Goal: Task Accomplishment & Management: Complete application form

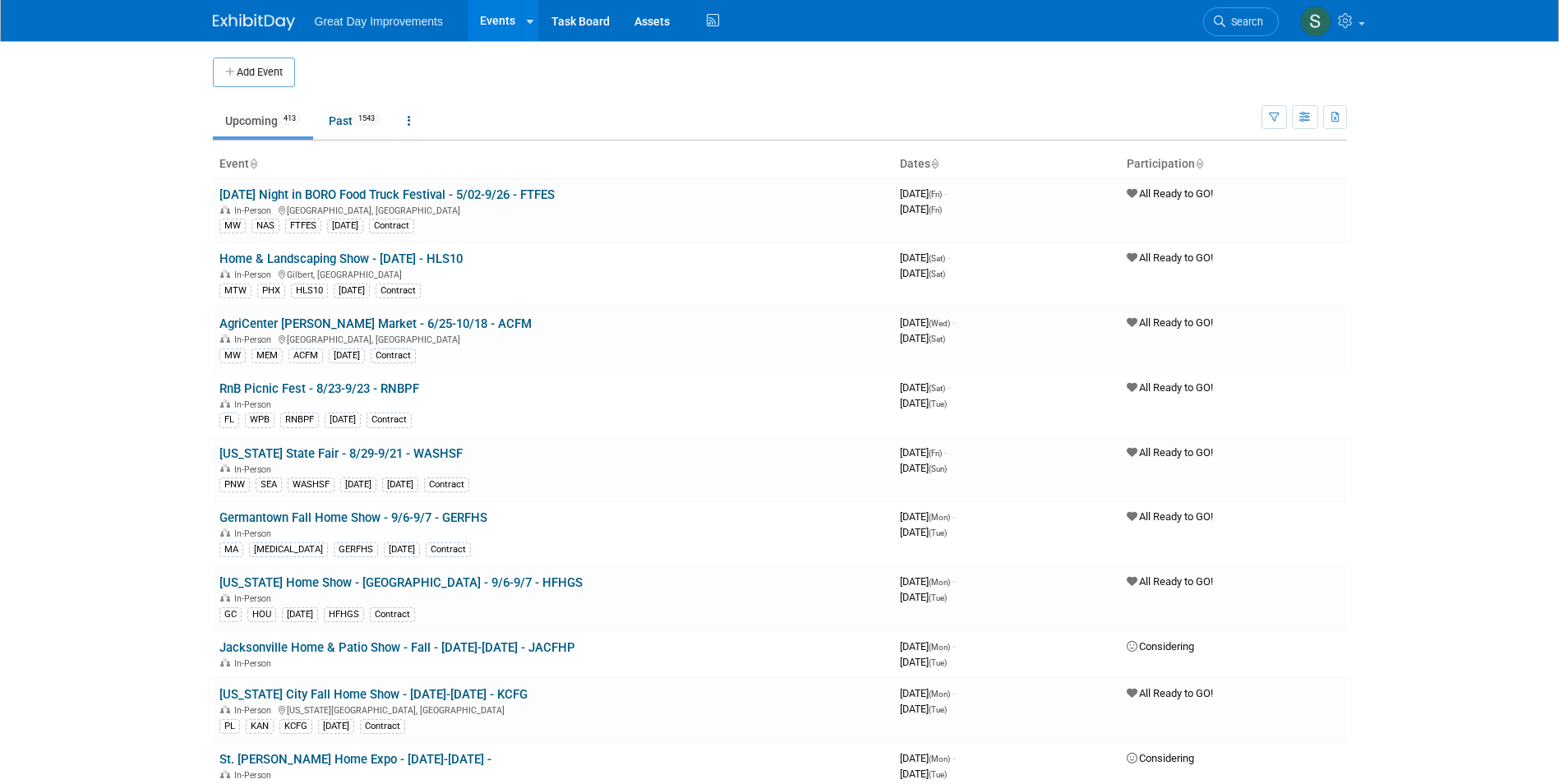
click at [255, 28] on img at bounding box center [253, 22] width 82 height 16
click at [262, 83] on button "Add Event" at bounding box center [253, 71] width 82 height 29
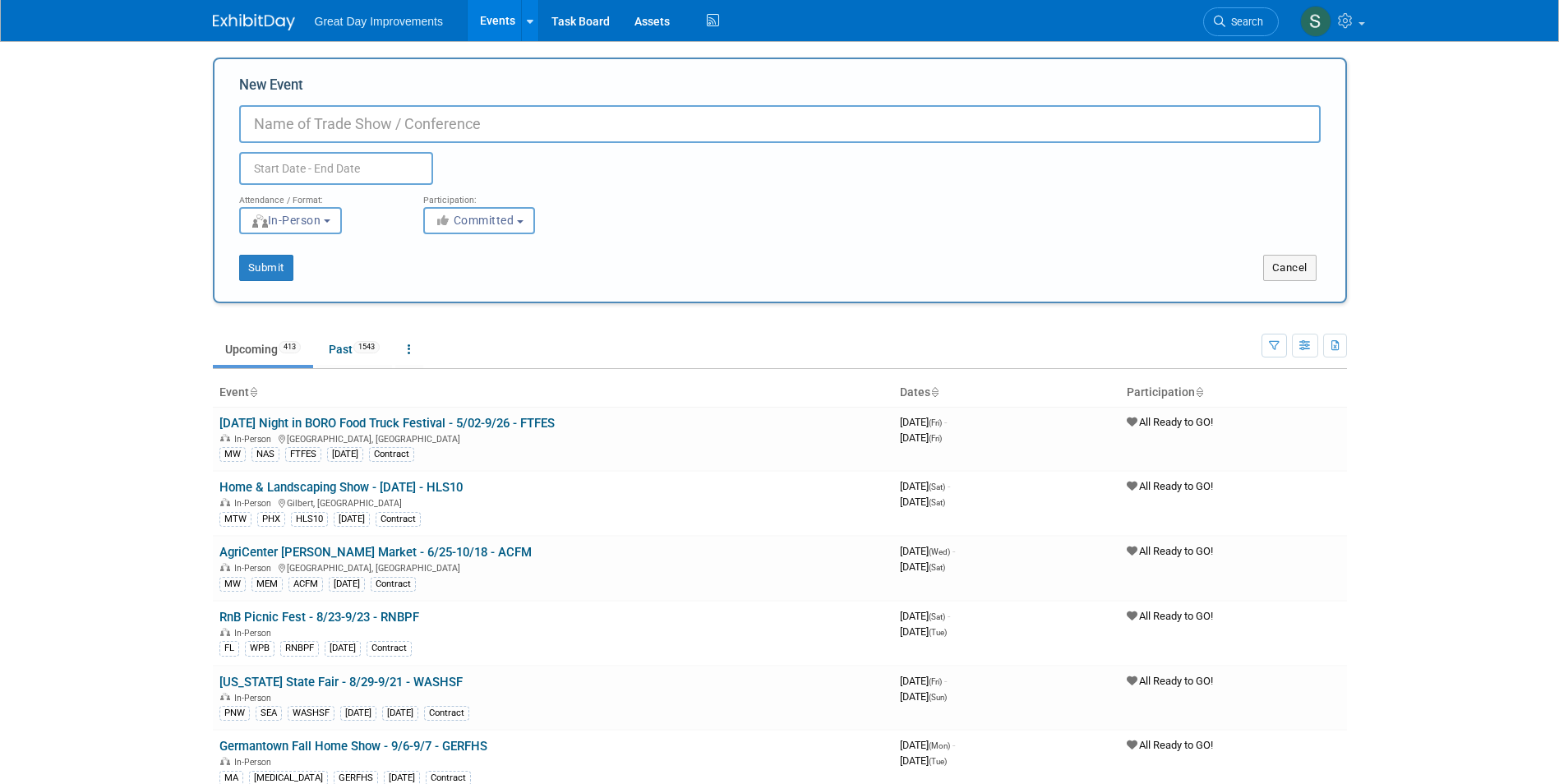
paste input "2025 Greater Houston Senior Fest"
type input "2025 Greater Houston Senior Fest - [DATE] - 25GHSF"
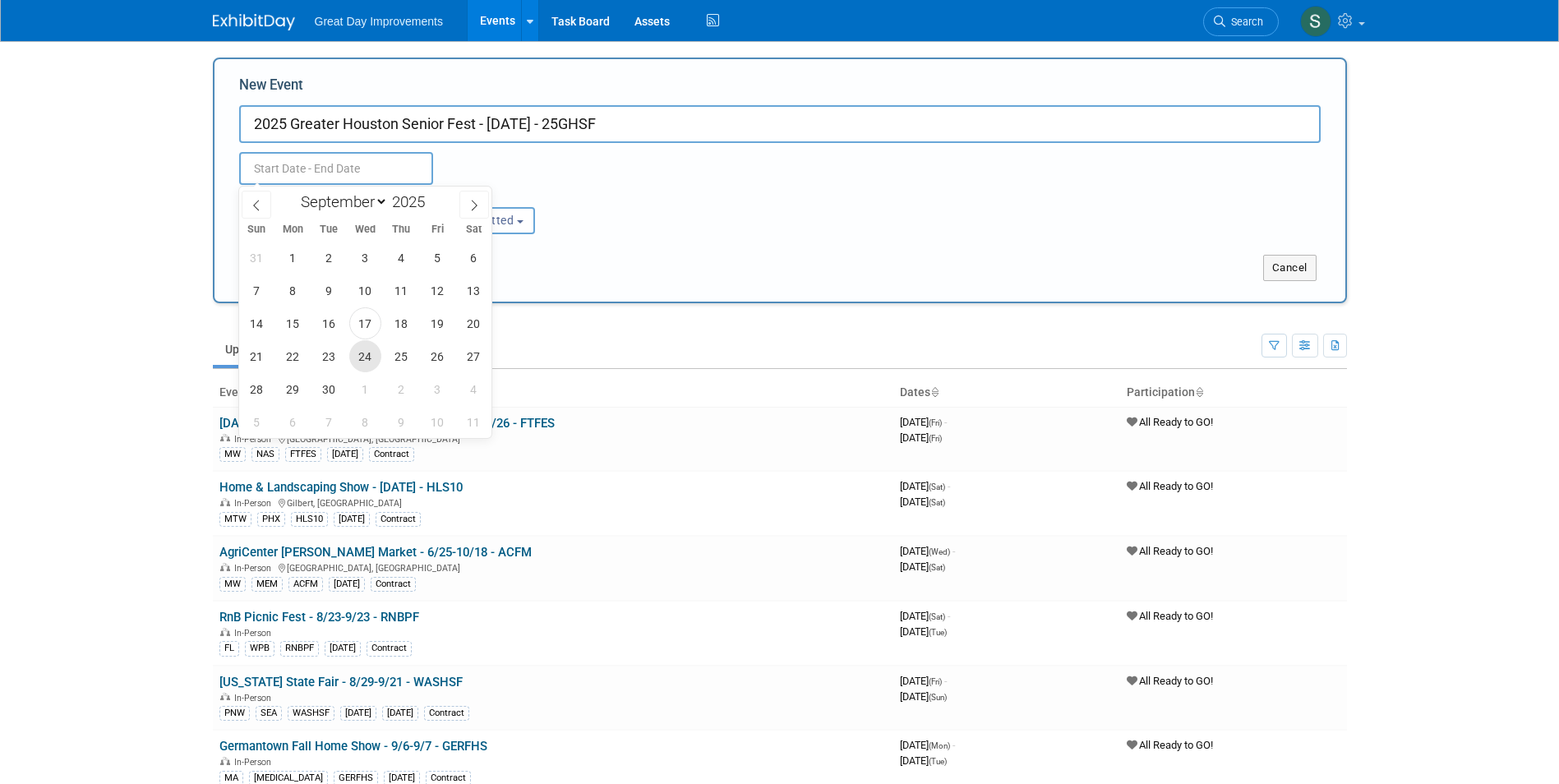
click at [373, 356] on span "24" at bounding box center [365, 356] width 32 height 32
type input "[DATE] to [DATE]"
click at [517, 230] on button "Committed" at bounding box center [479, 220] width 112 height 27
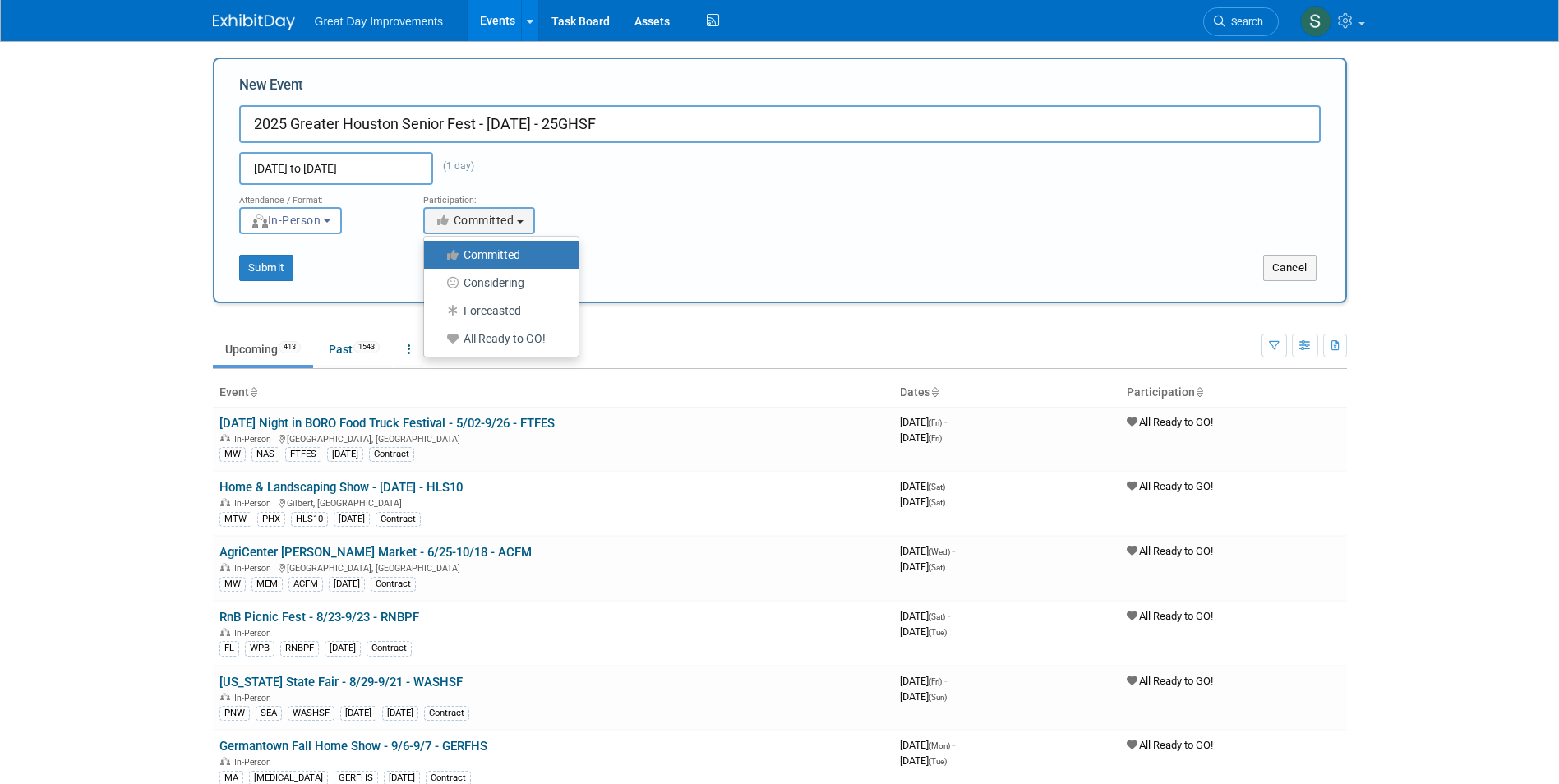
click at [494, 353] on ul "Committed Considering Forecasted All Ready to GO!" at bounding box center [501, 296] width 156 height 121
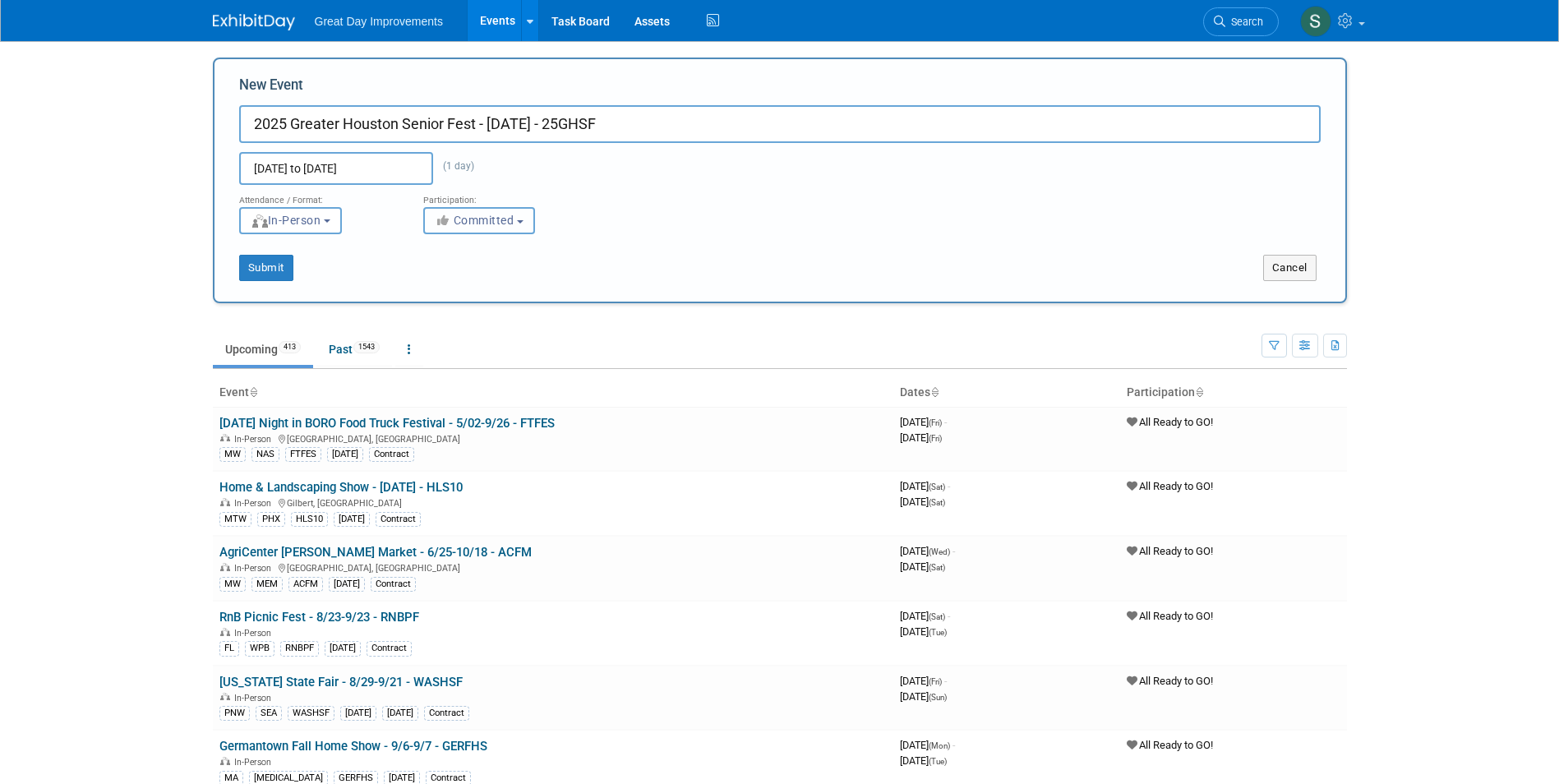
click at [480, 223] on span "Committed" at bounding box center [474, 220] width 80 height 13
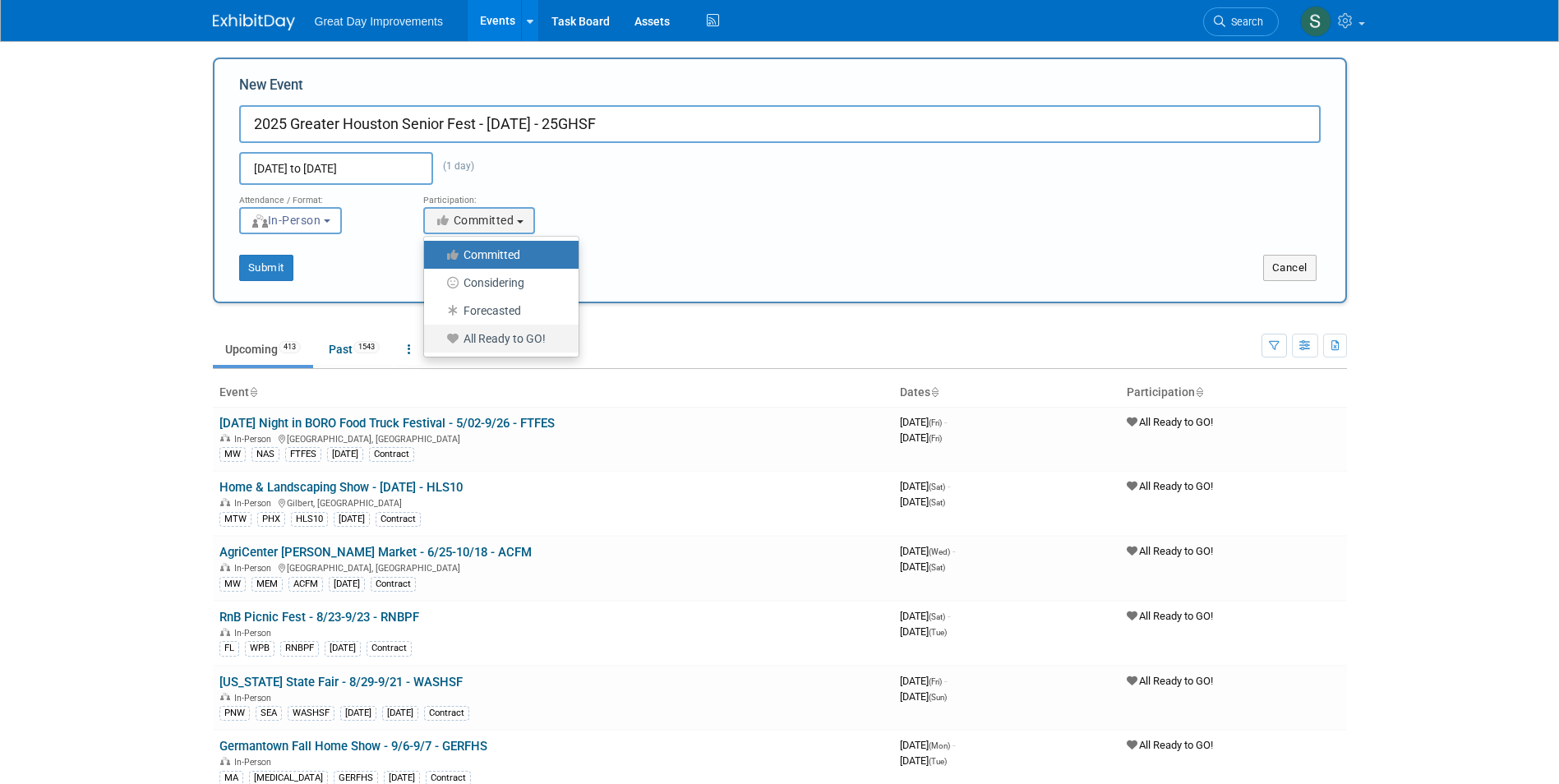
click at [479, 336] on label "All Ready to GO!" at bounding box center [497, 338] width 130 height 22
click at [439, 336] on input "All Ready to GO!" at bounding box center [433, 338] width 10 height 10
select select "102"
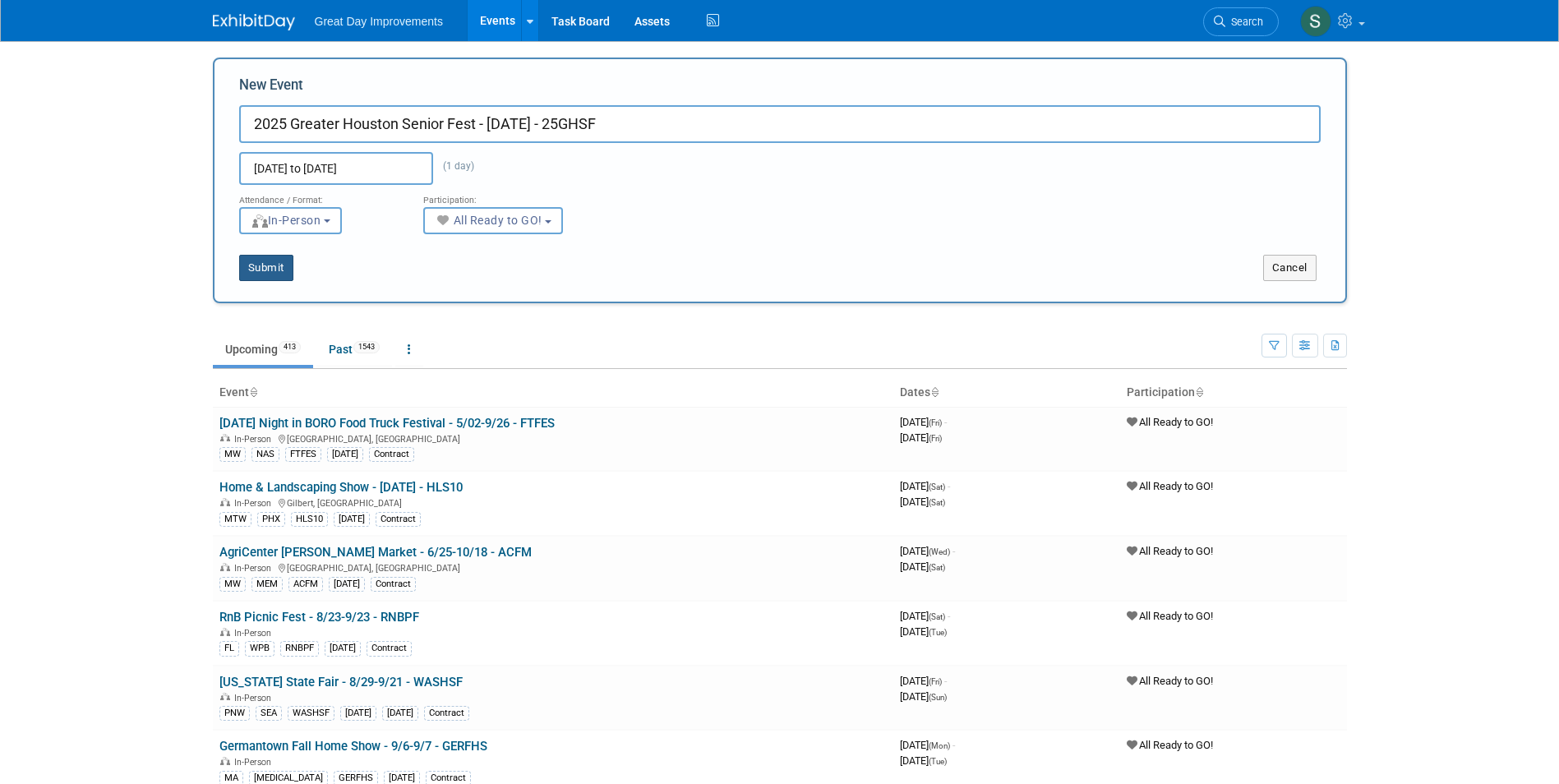
click at [263, 263] on button "Submit" at bounding box center [266, 268] width 55 height 26
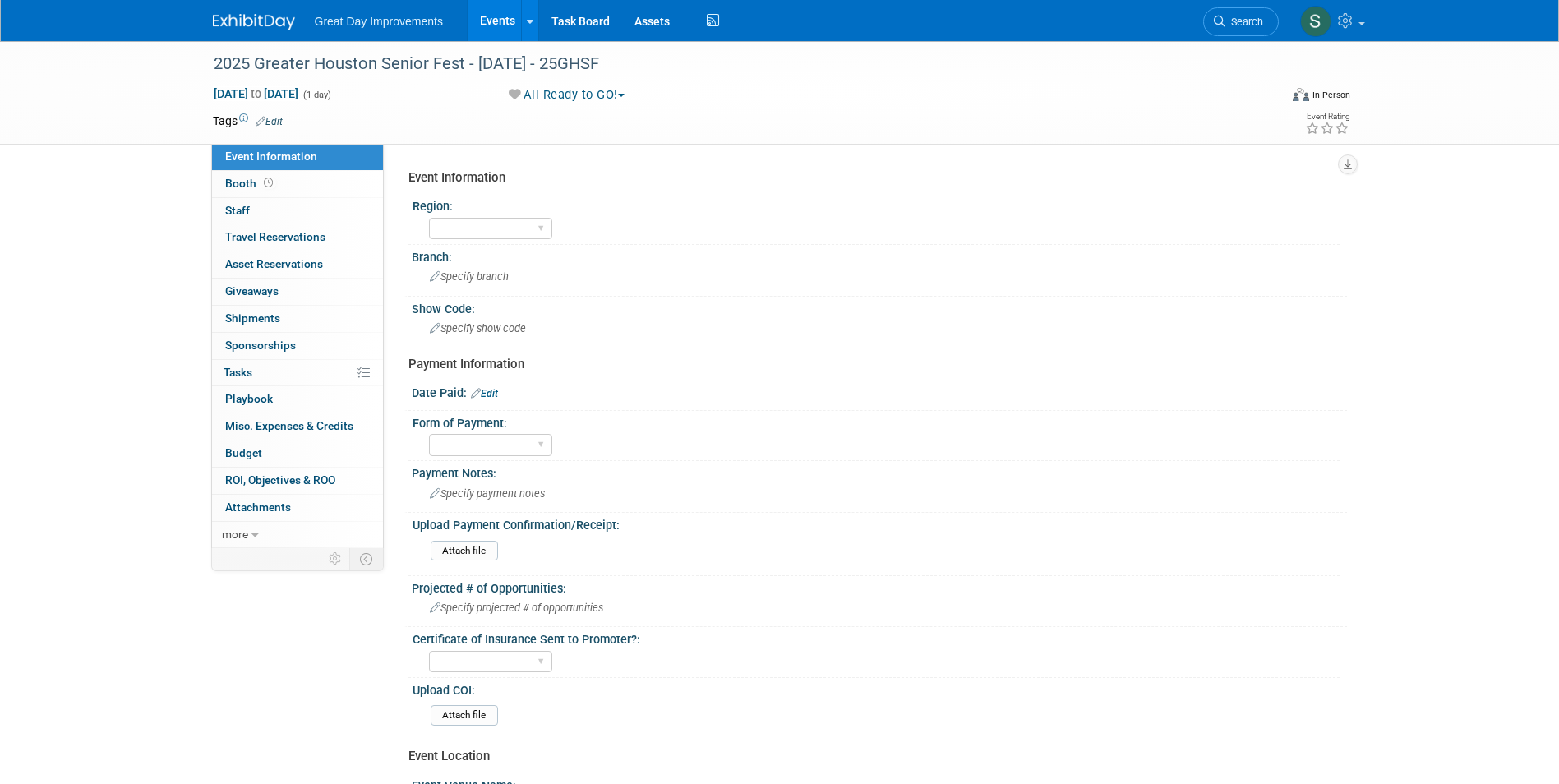
click at [264, 119] on icon at bounding box center [260, 120] width 9 height 10
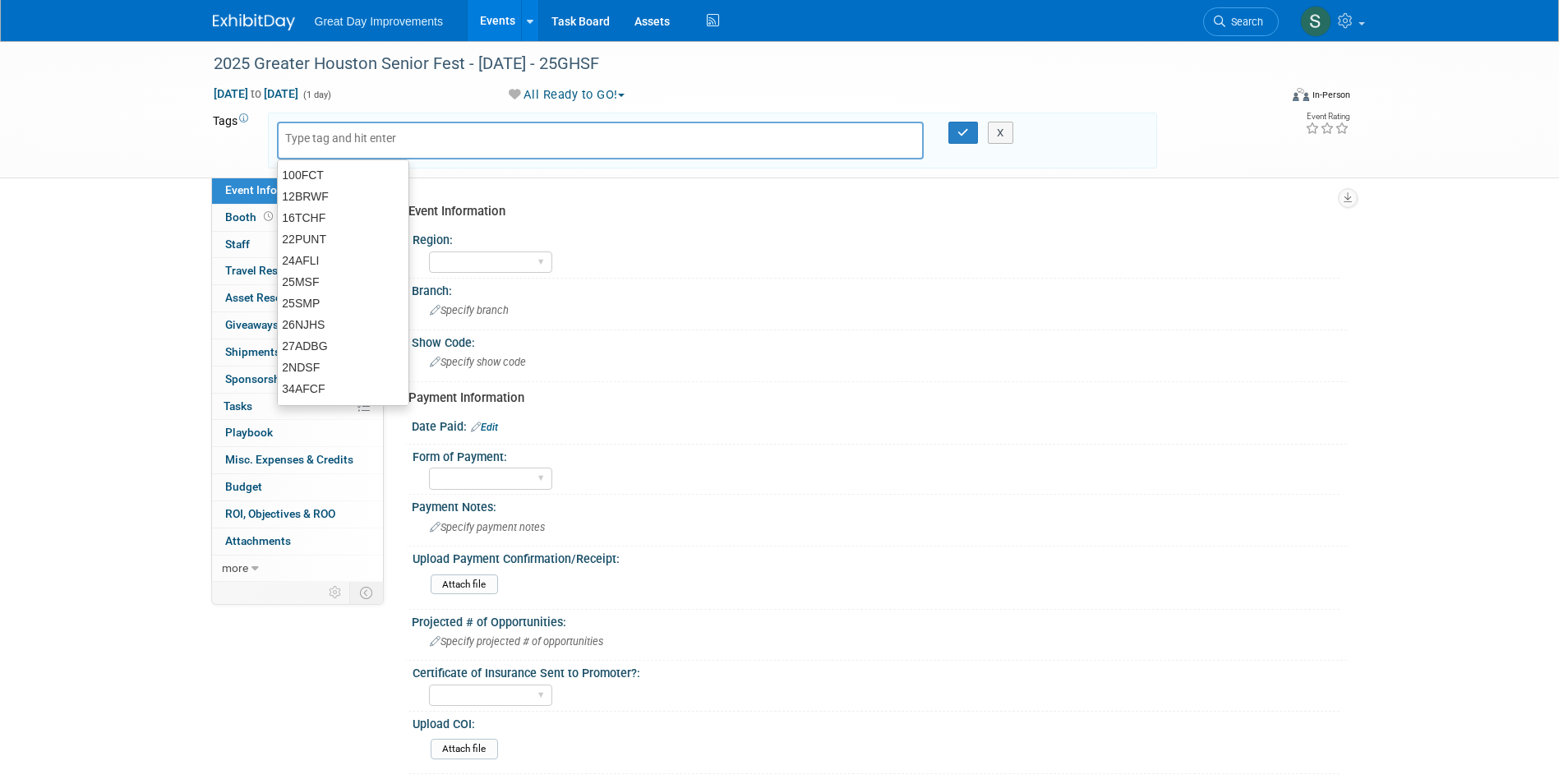
click at [314, 141] on input "text" at bounding box center [351, 137] width 132 height 16
type input "GC"
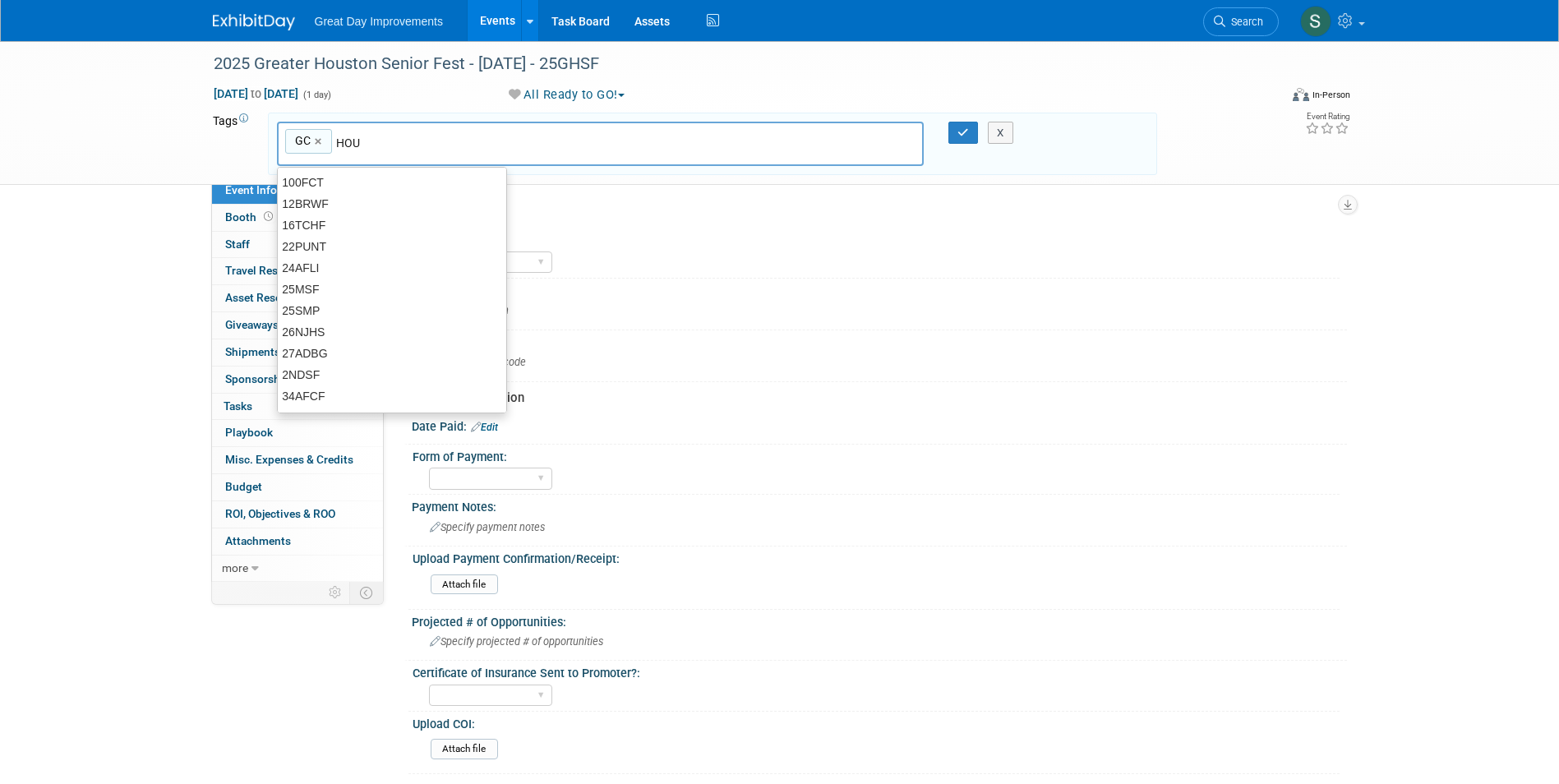
type input "HOU"
type input "GC, HOU"
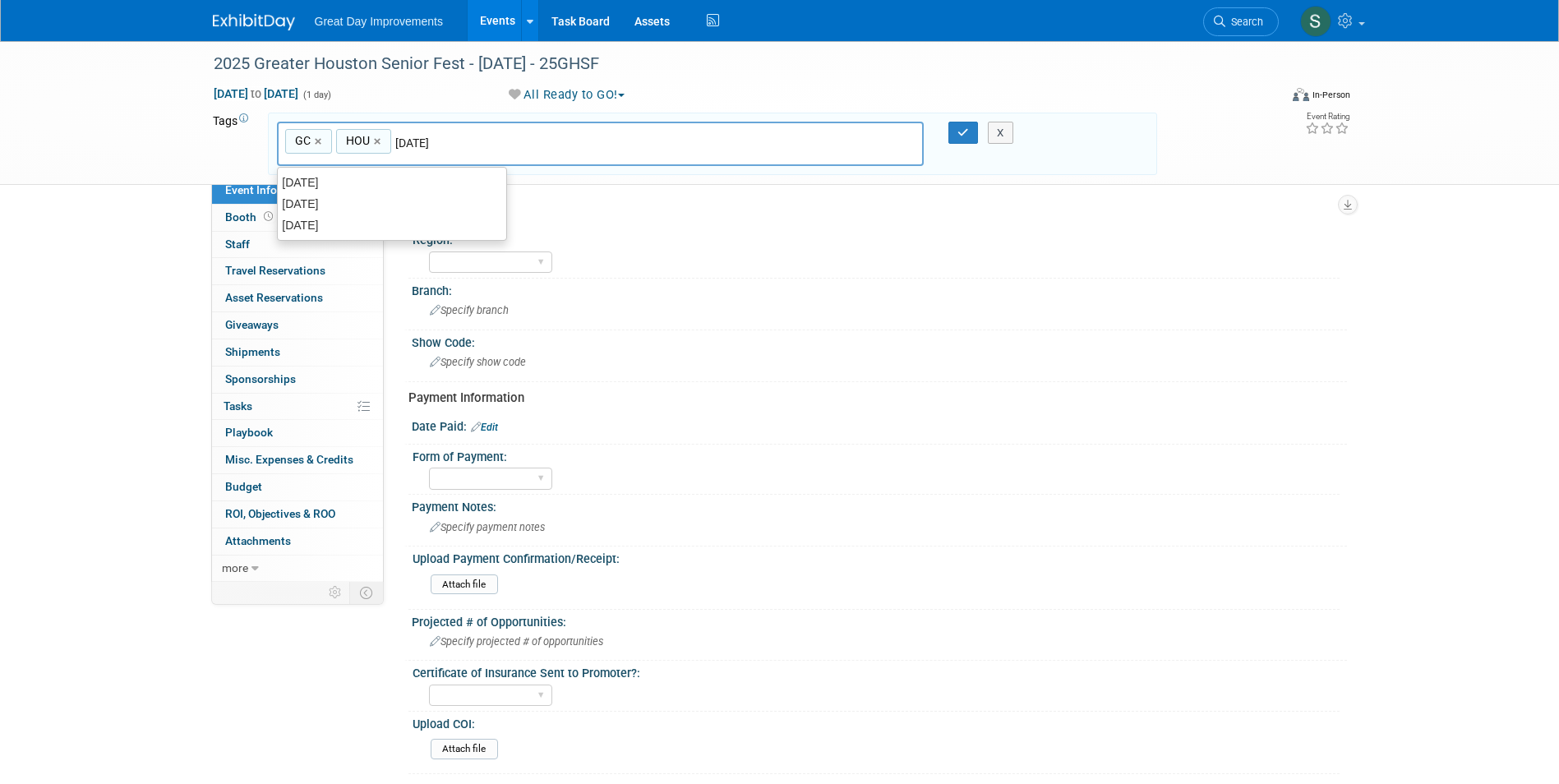
type input "[DATE]"
type input "GC, HOU, [DATE]"
type input "25GHSF"
type input "GC, HOU, [DATE], 25GHSF"
type input "Contract"
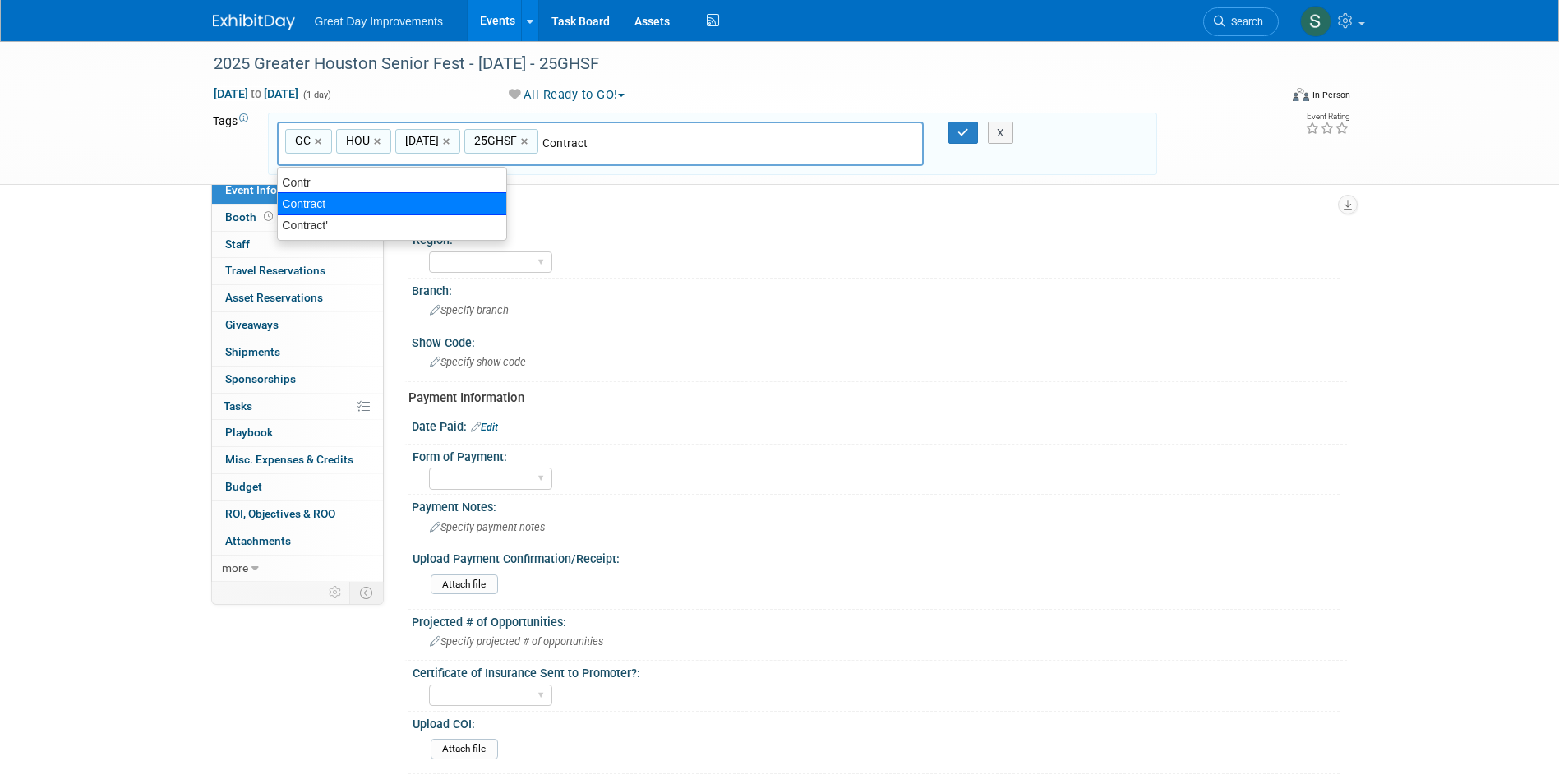
type input "GC, HOU, [DATE], 25GHSF, Contract"
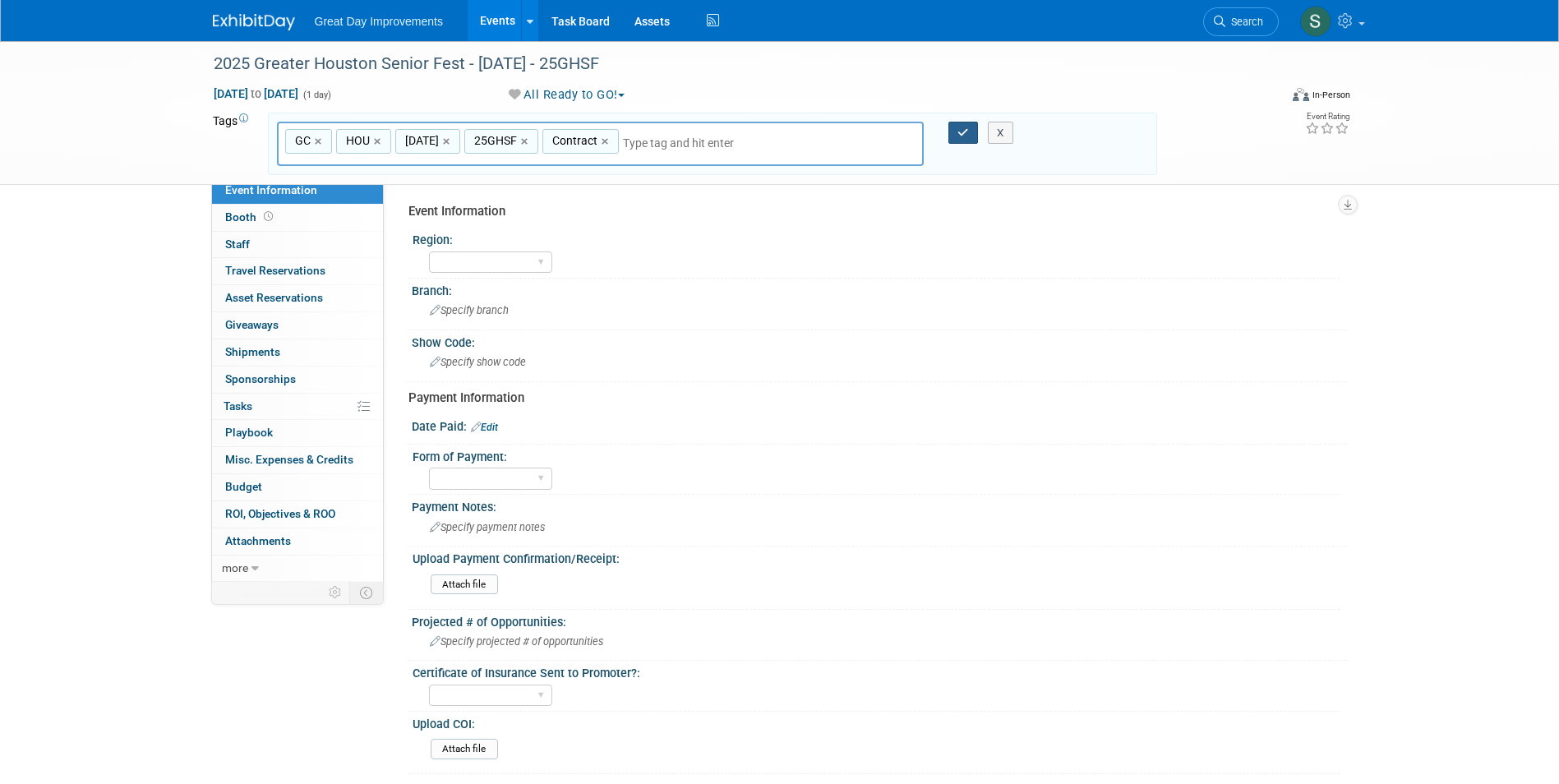
click at [957, 136] on icon "button" at bounding box center [963, 132] width 11 height 10
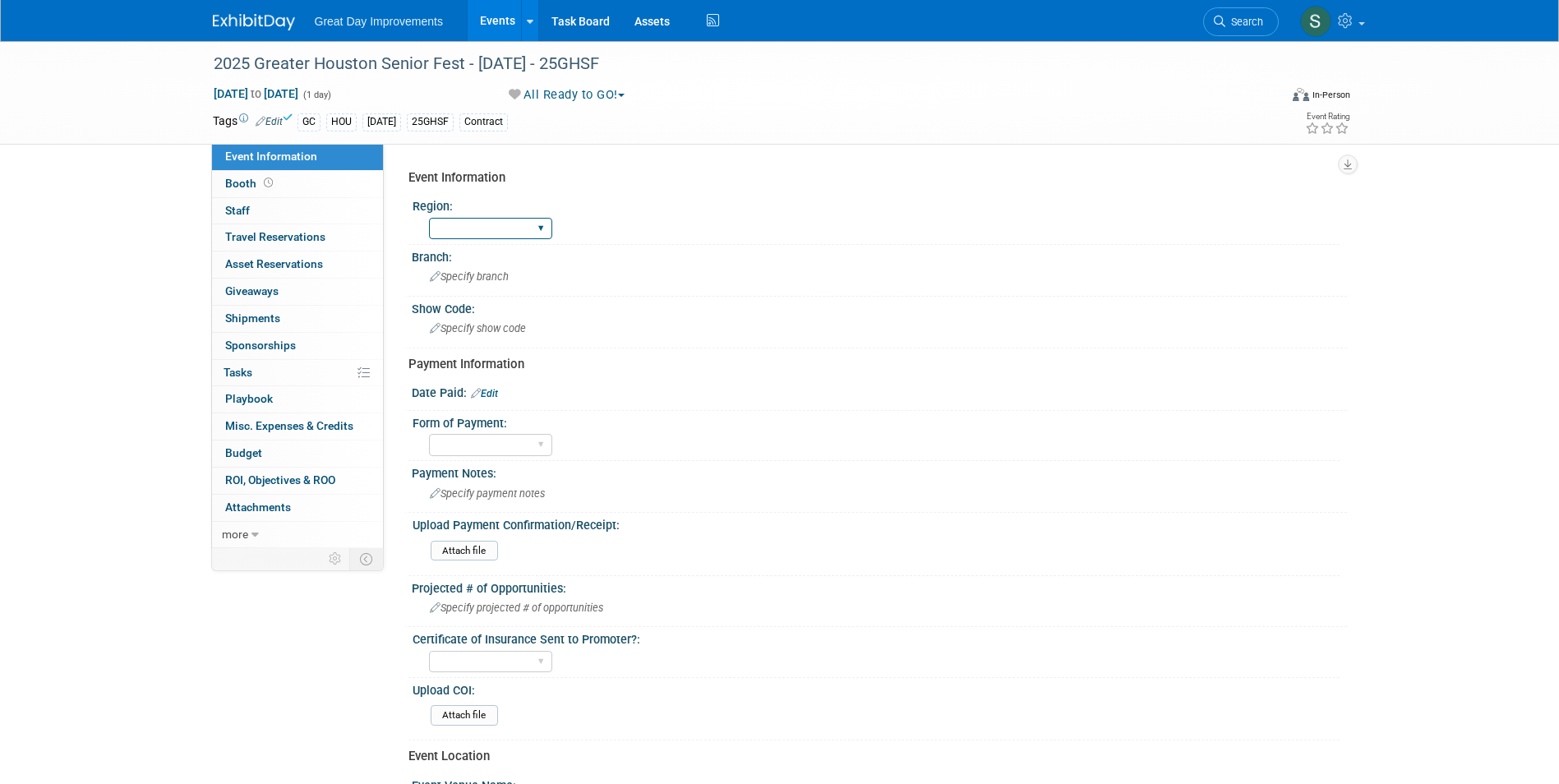
click at [543, 230] on select "GC MA MW MTW NE NEW OV PL PNW SA SE SC UMW FL" at bounding box center [490, 229] width 123 height 23
select select "GC"
click at [429, 218] on select "GC MA MW MTW NE NEW OV PL PNW SA SE SC UMW FL" at bounding box center [490, 229] width 123 height 23
click at [463, 270] on span "Specify branch" at bounding box center [469, 275] width 79 height 12
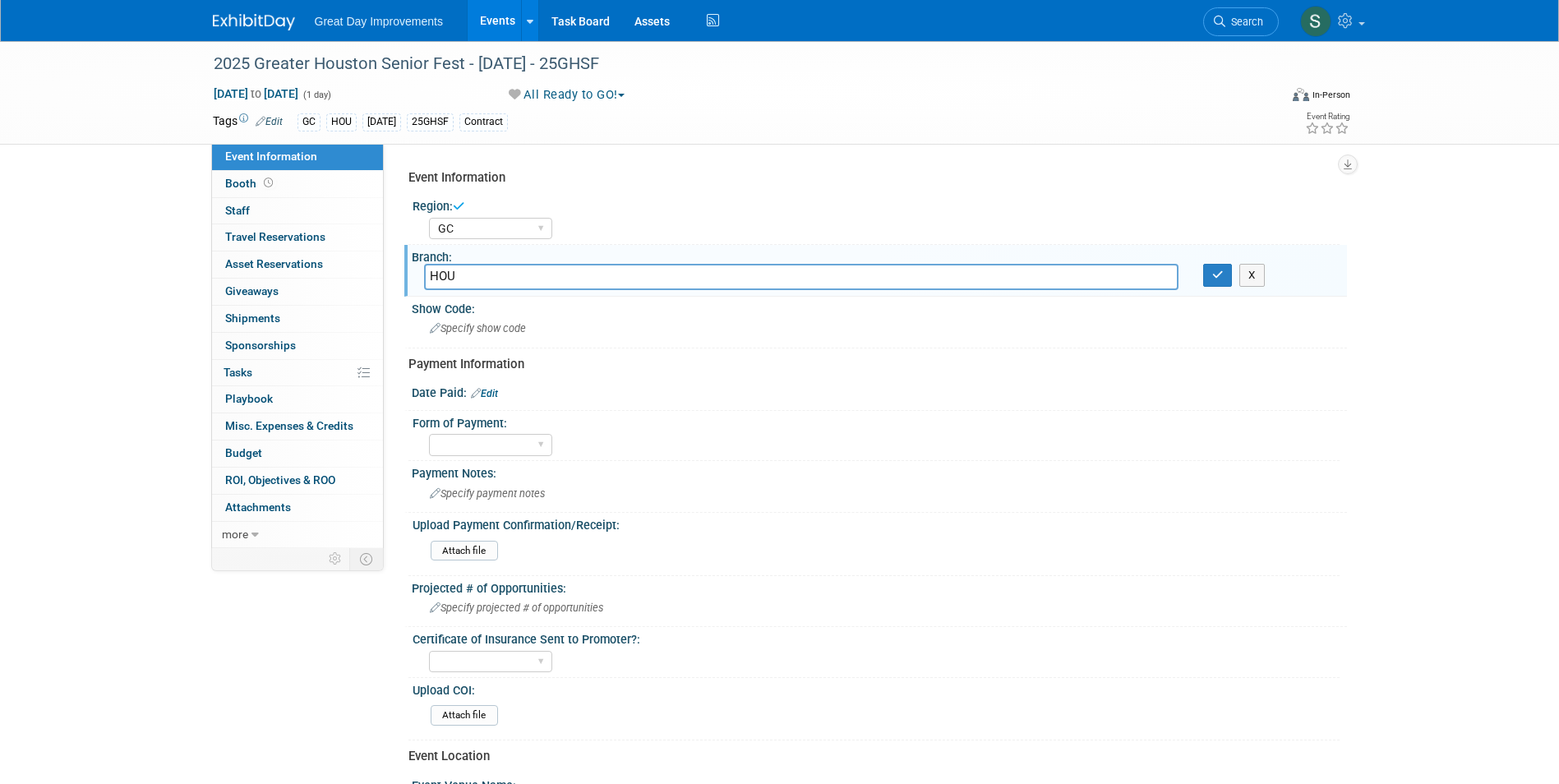
type input "HOU"
drag, startPoint x: 1220, startPoint y: 274, endPoint x: 882, endPoint y: 296, distance: 338.7
click at [1218, 274] on icon "button" at bounding box center [1218, 274] width 11 height 10
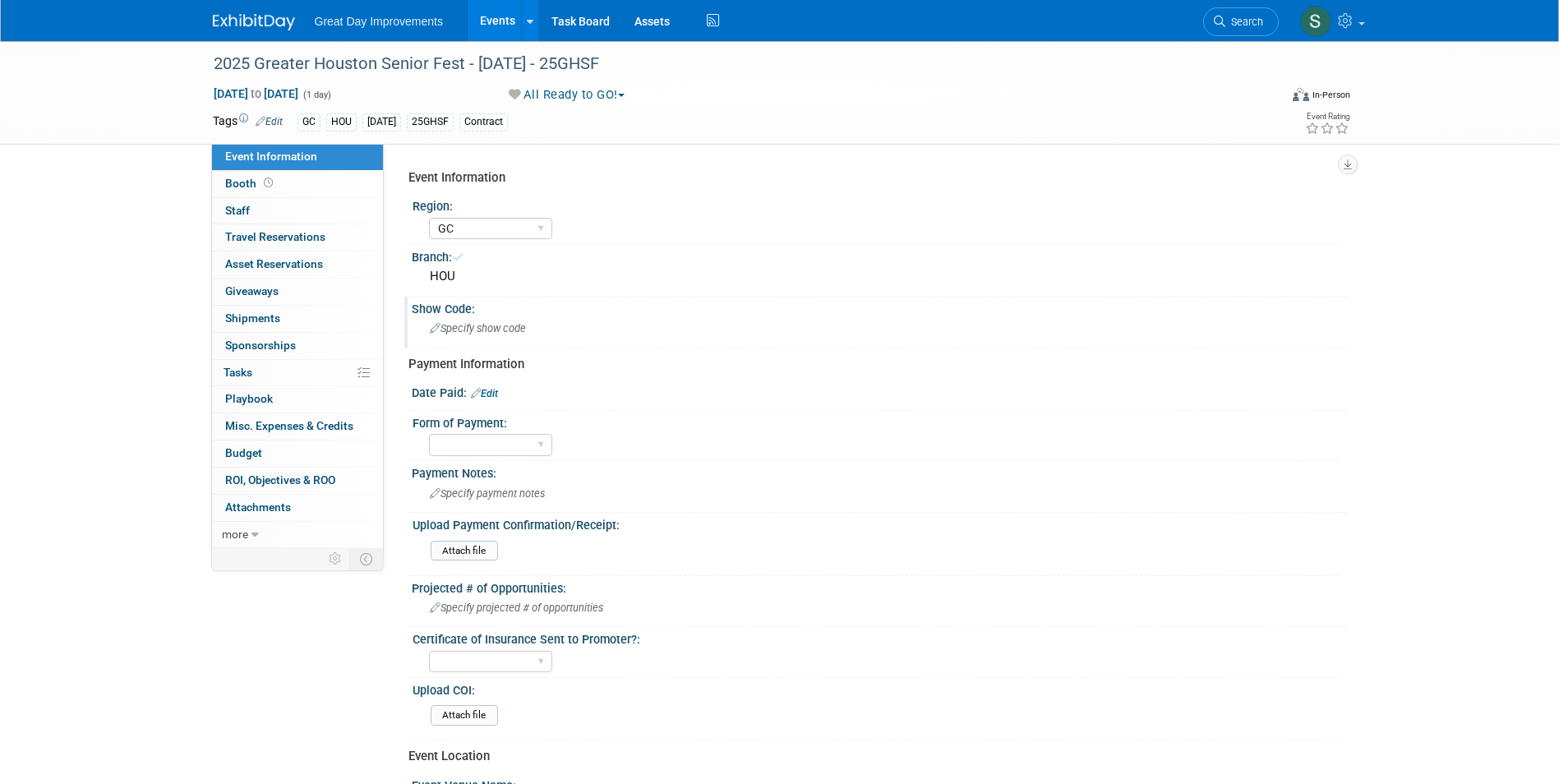
click at [571, 324] on div "Specify show code" at bounding box center [879, 328] width 910 height 25
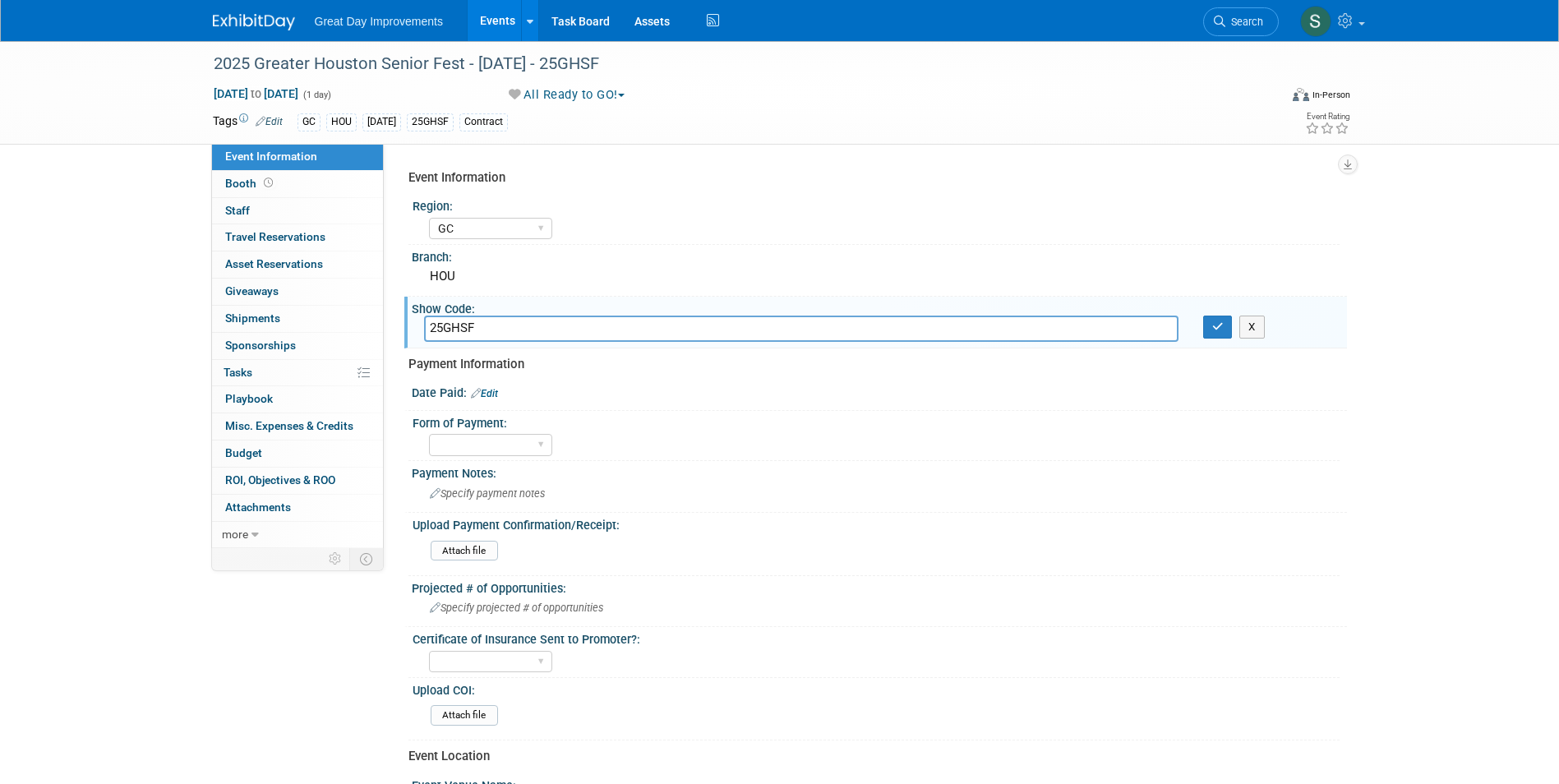
type input "25GHSF"
click at [1203, 316] on button "button" at bounding box center [1217, 327] width 29 height 23
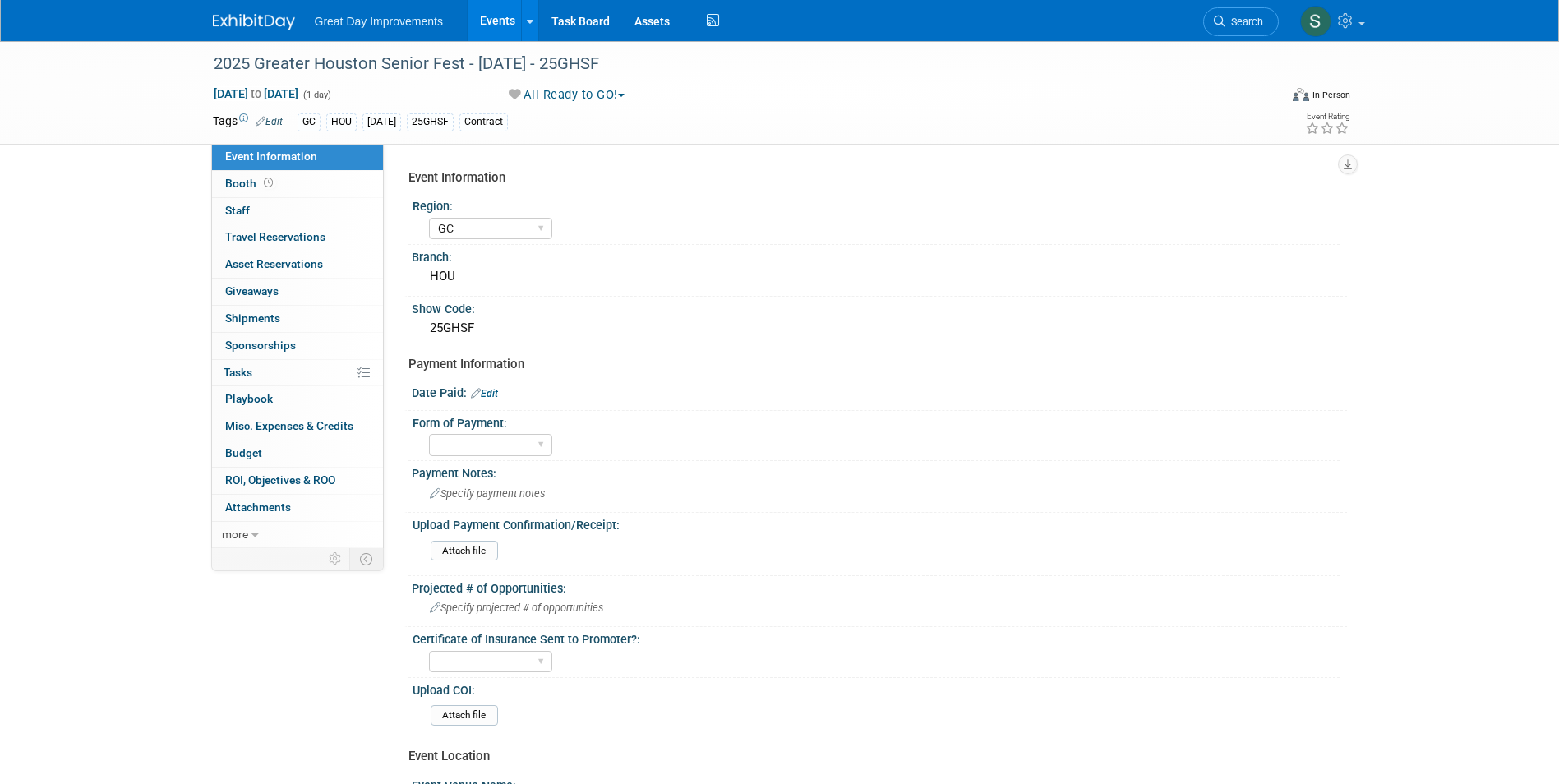
click at [493, 392] on link "Edit" at bounding box center [484, 393] width 27 height 11
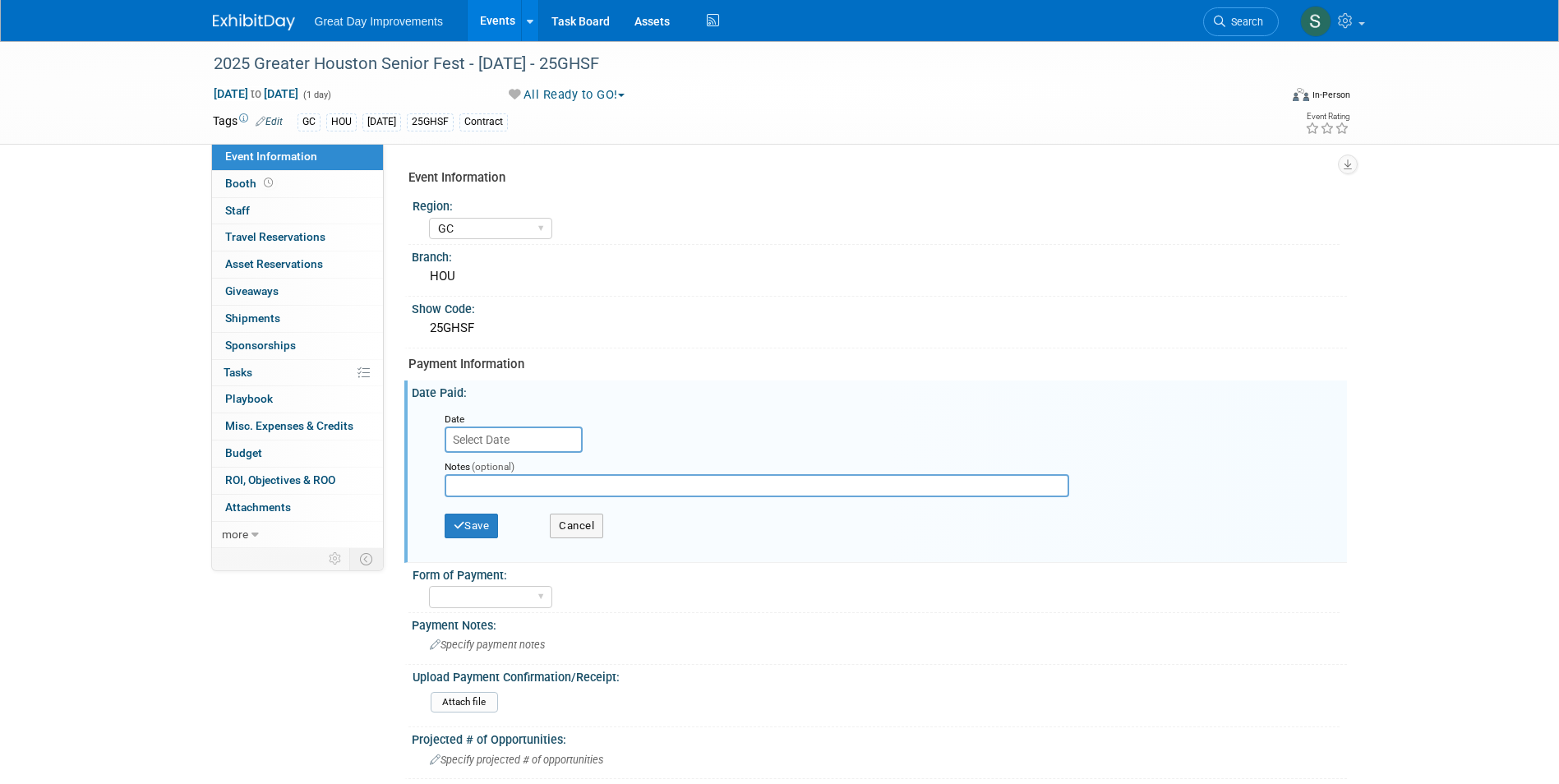
click at [500, 454] on div "Notes (optional)" at bounding box center [770, 478] width 676 height 53
click at [498, 437] on input "text" at bounding box center [513, 439] width 138 height 26
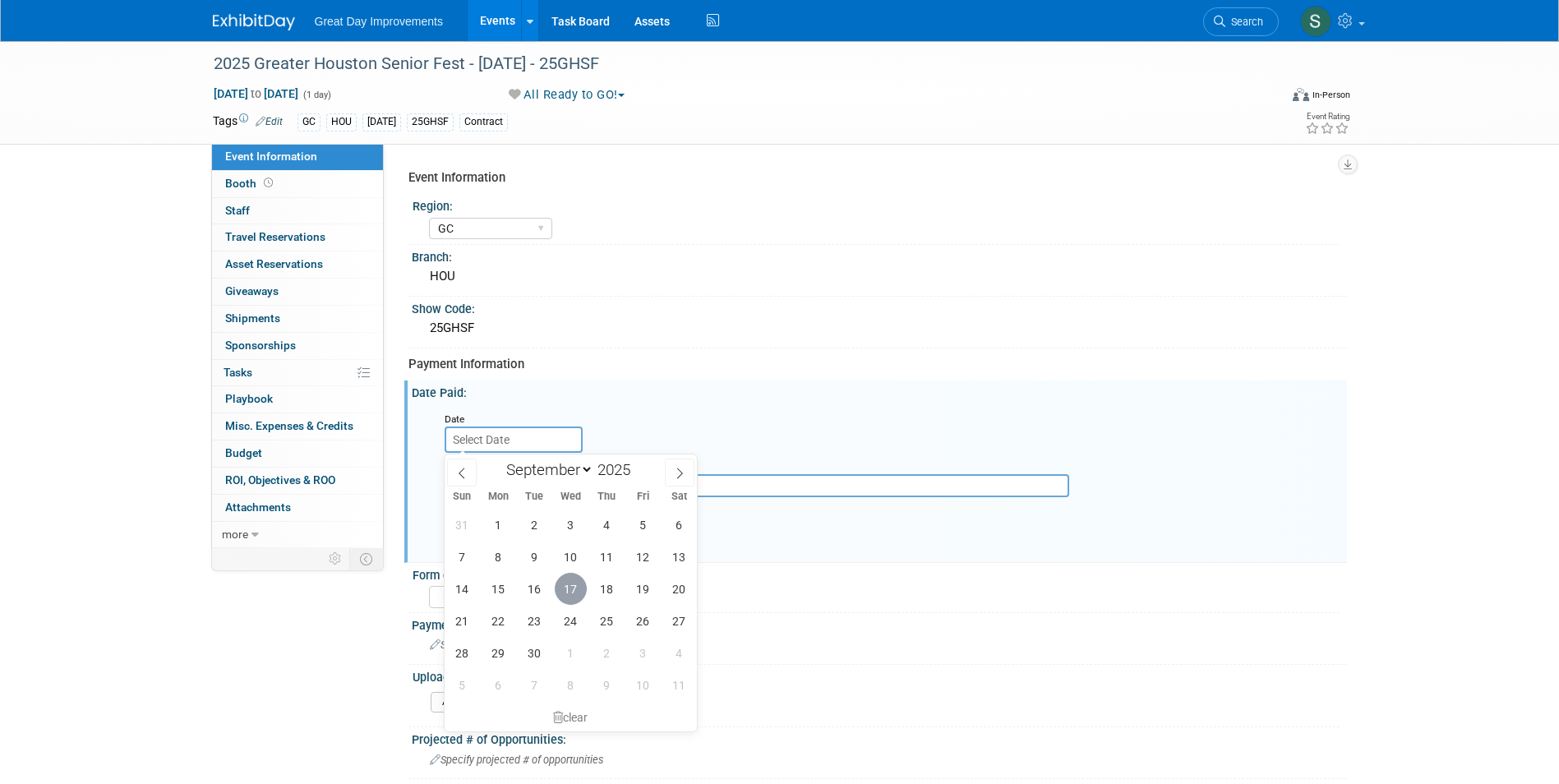
click at [573, 595] on span "17" at bounding box center [571, 588] width 32 height 32
type input "[DATE]"
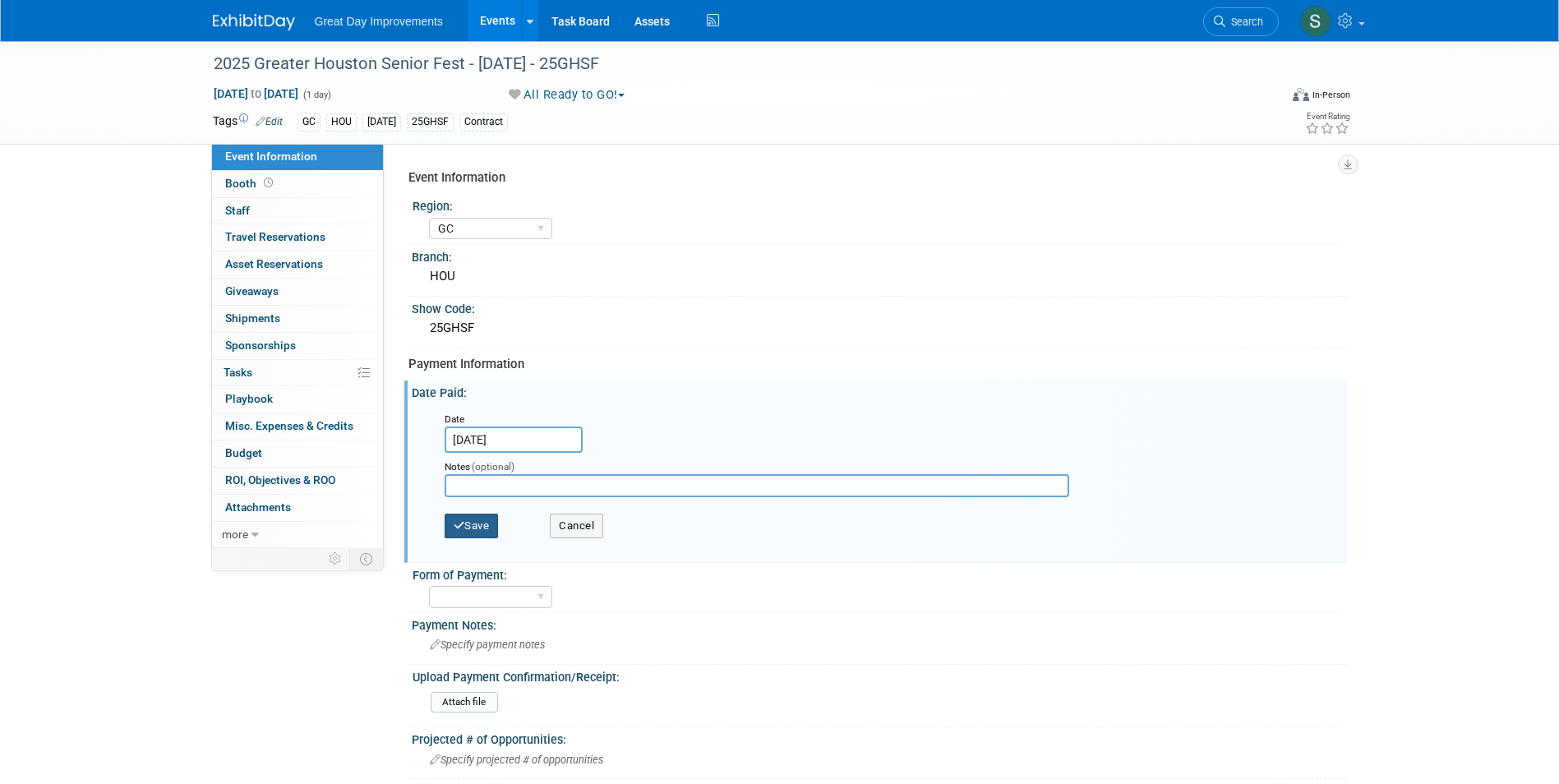
click at [473, 526] on button "Save" at bounding box center [472, 525] width 55 height 24
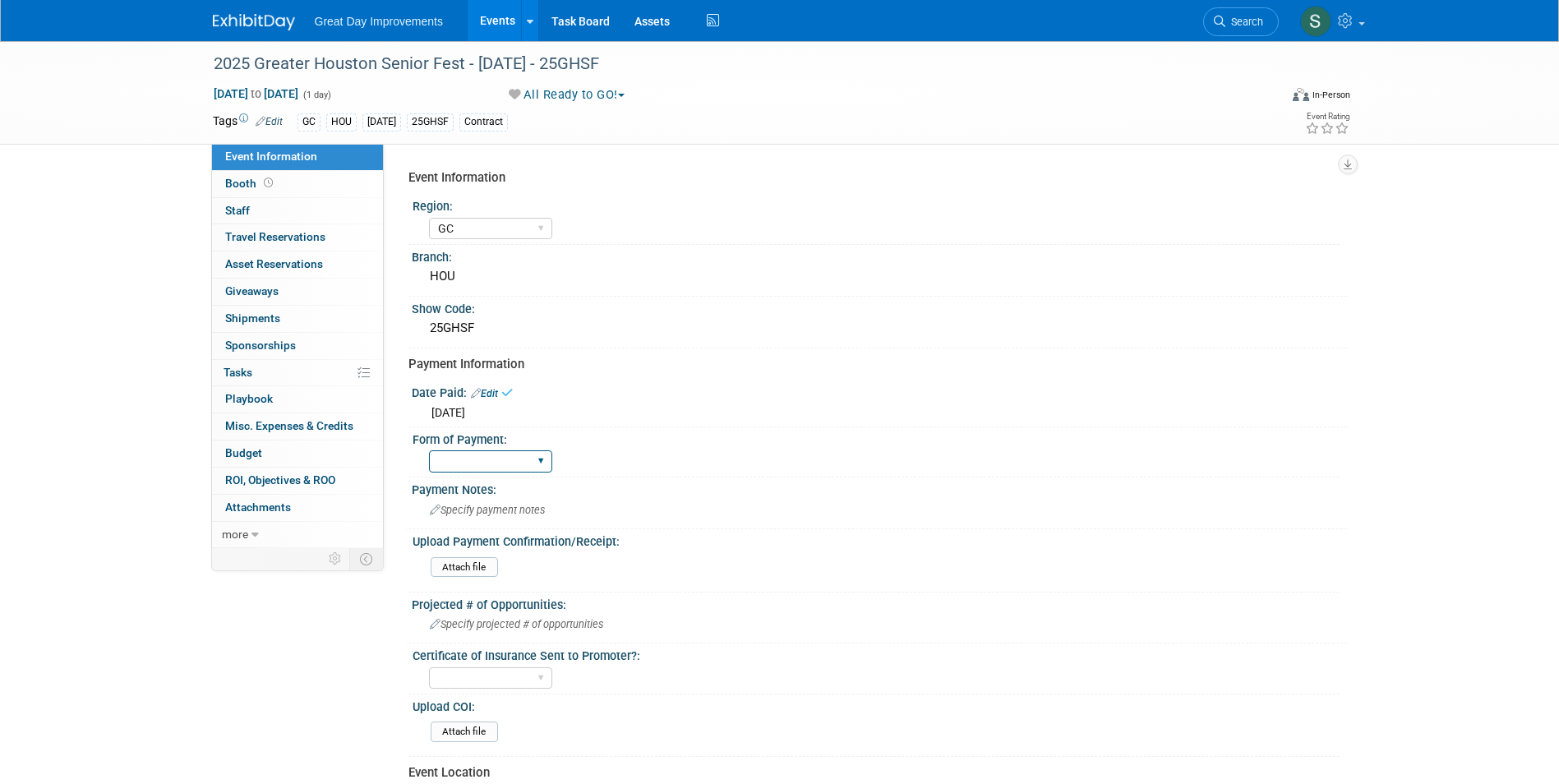
click at [486, 459] on select "Paid via CC Check Requested Pay at the Gate Other" at bounding box center [490, 462] width 123 height 23
select select "Paid via CC"
click at [429, 450] on select "Paid via CC Check Requested Pay at the Gate Other" at bounding box center [490, 462] width 123 height 23
click at [459, 553] on div "Attach file" at bounding box center [882, 568] width 915 height 39
click at [459, 559] on input "file" at bounding box center [386, 567] width 224 height 19
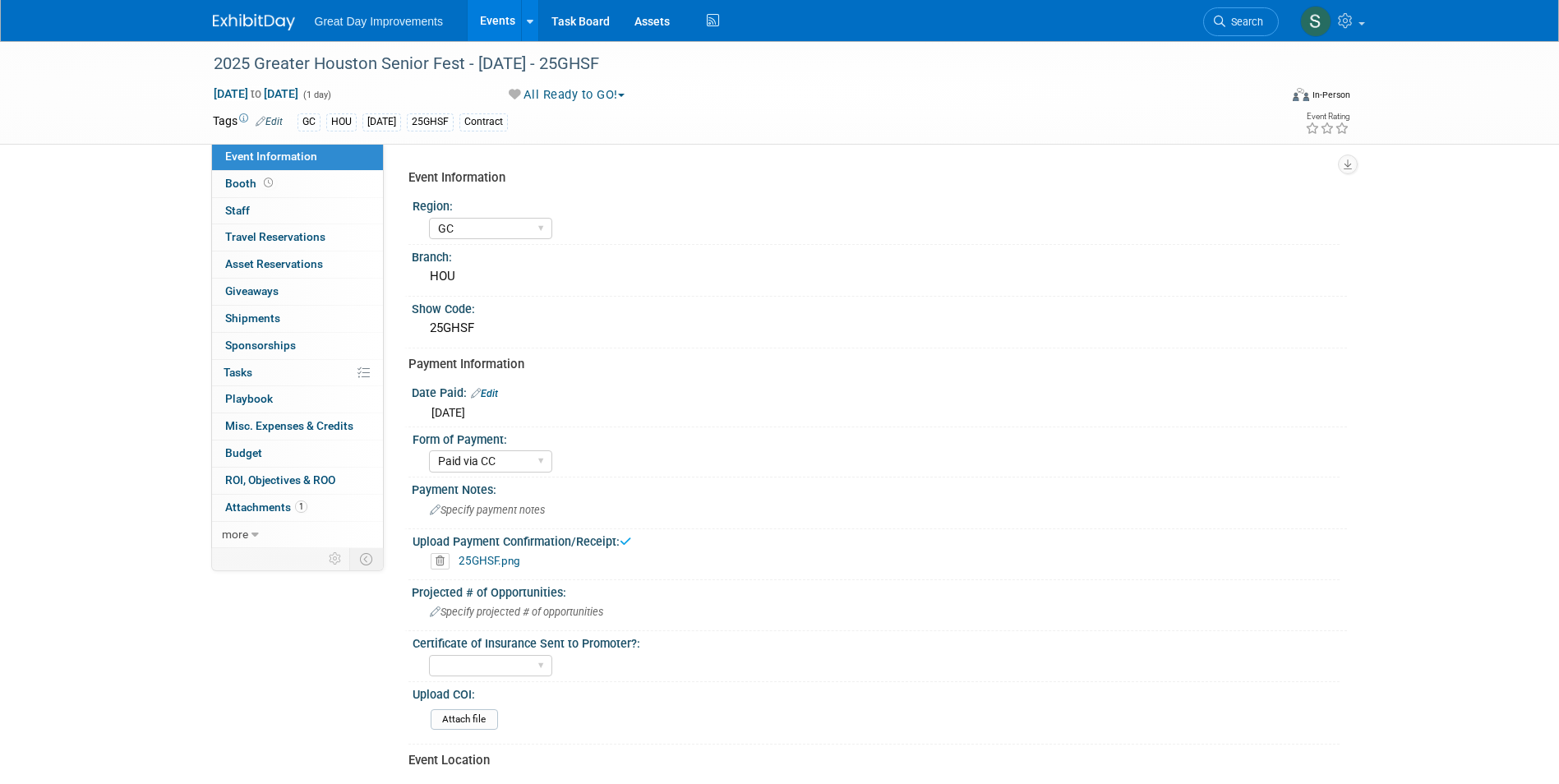
click at [242, 11] on link at bounding box center [263, 14] width 102 height 13
